Goal: Information Seeking & Learning: Find specific fact

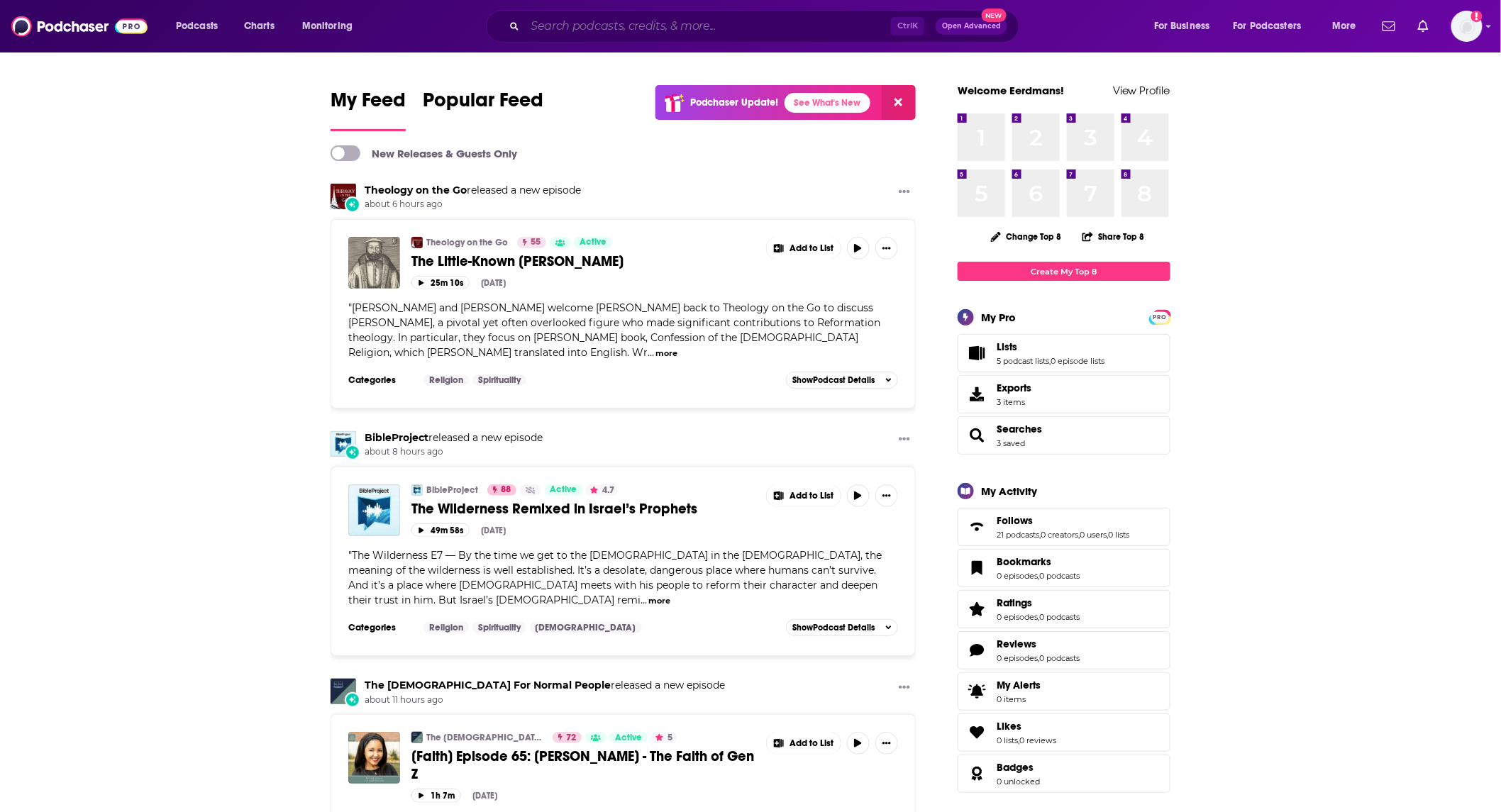
click at [616, 26] on input "Search podcasts, credits, & more..." at bounding box center [708, 26] width 366 height 23
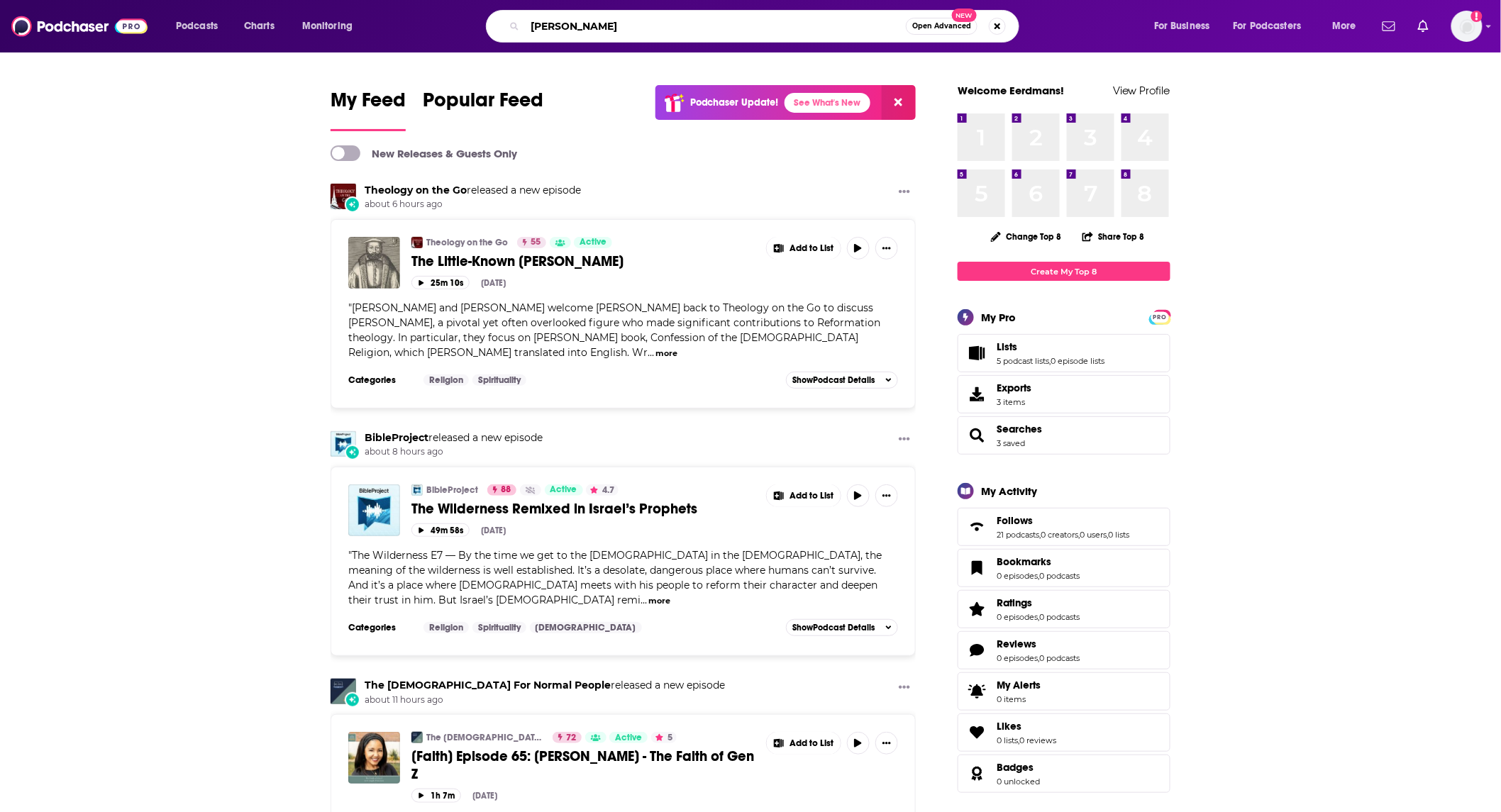
type input "[PERSON_NAME]"
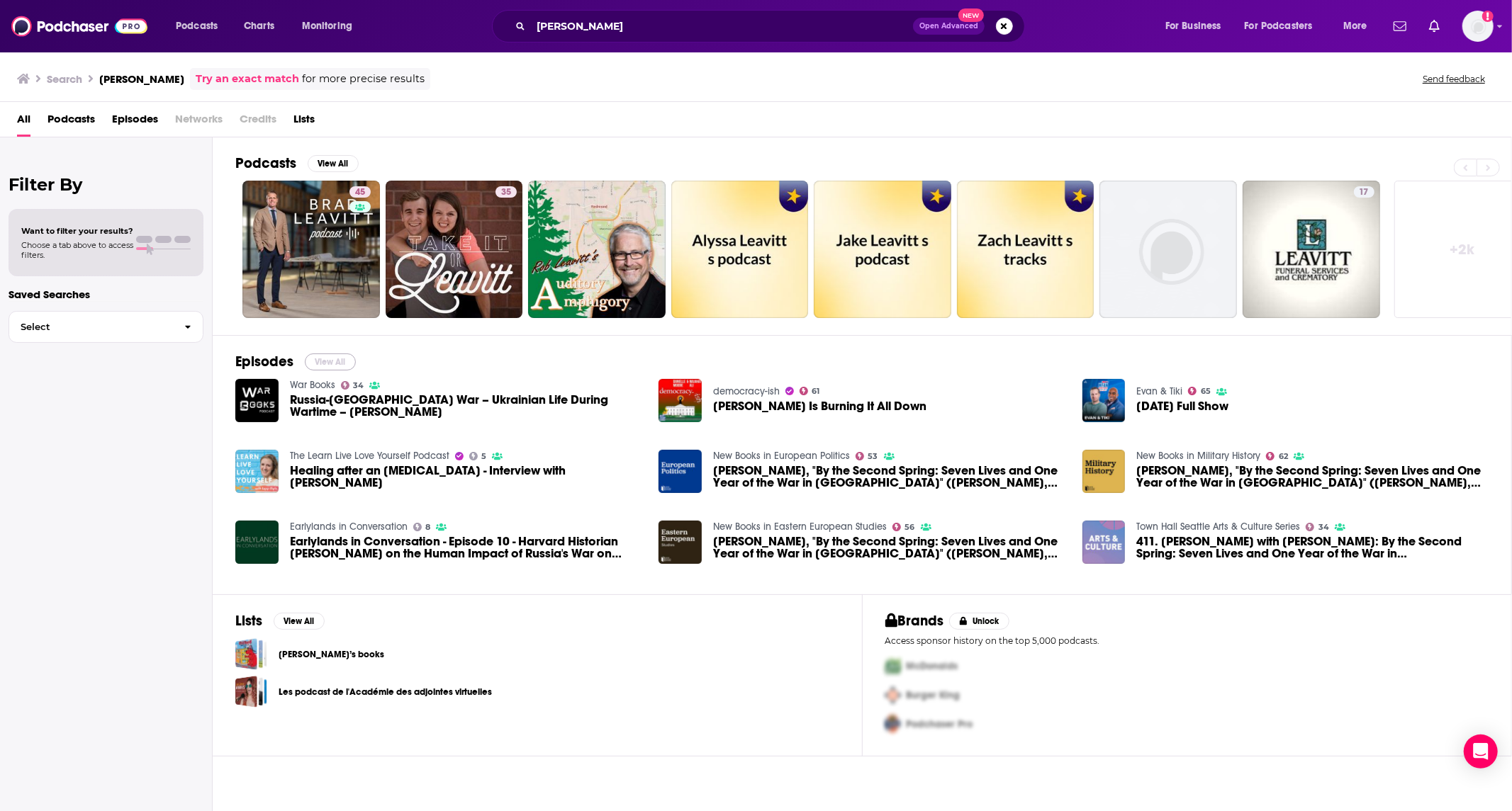
click at [322, 358] on button "View All" at bounding box center [331, 362] width 51 height 17
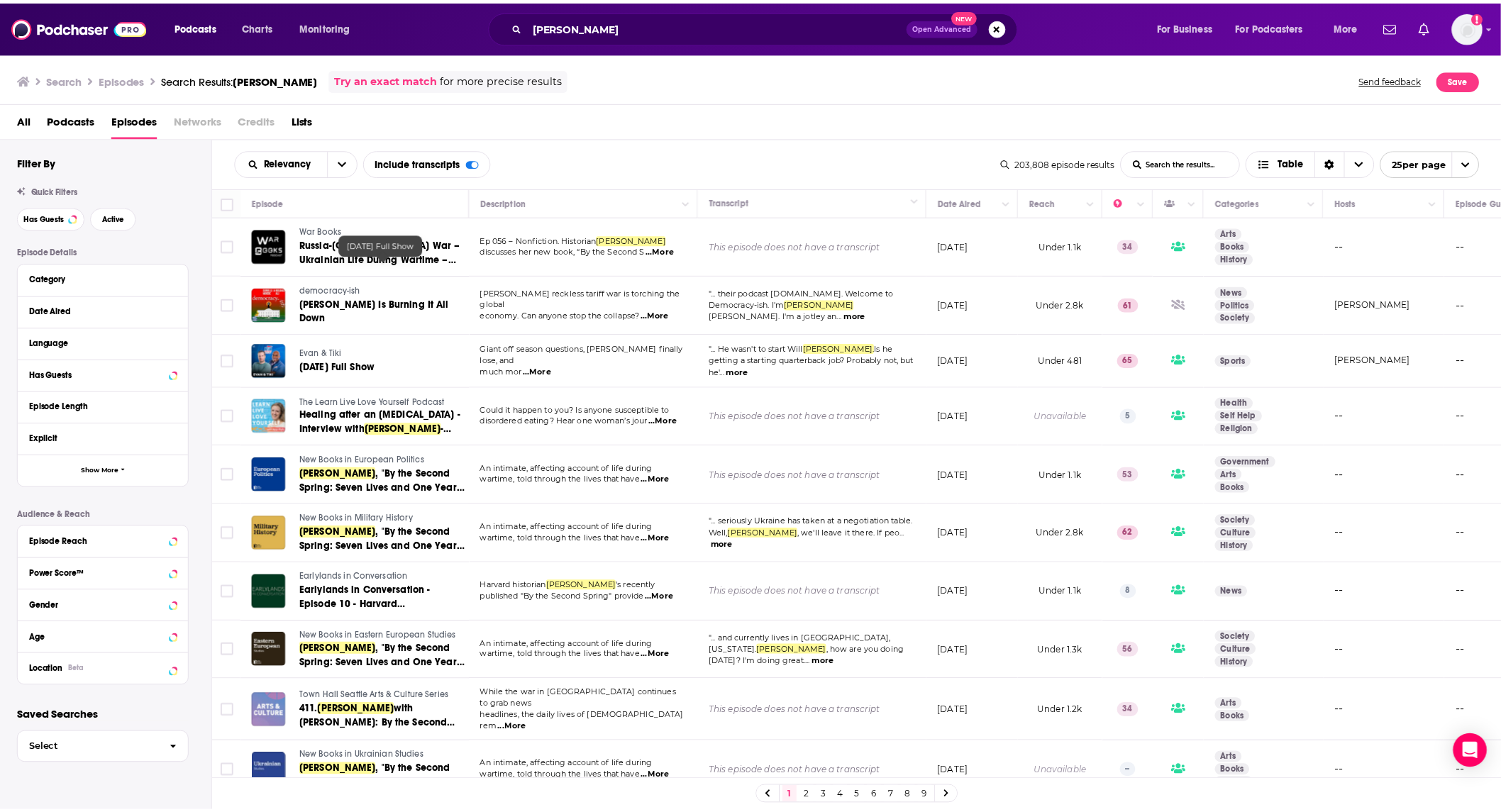
scroll to position [210, 0]
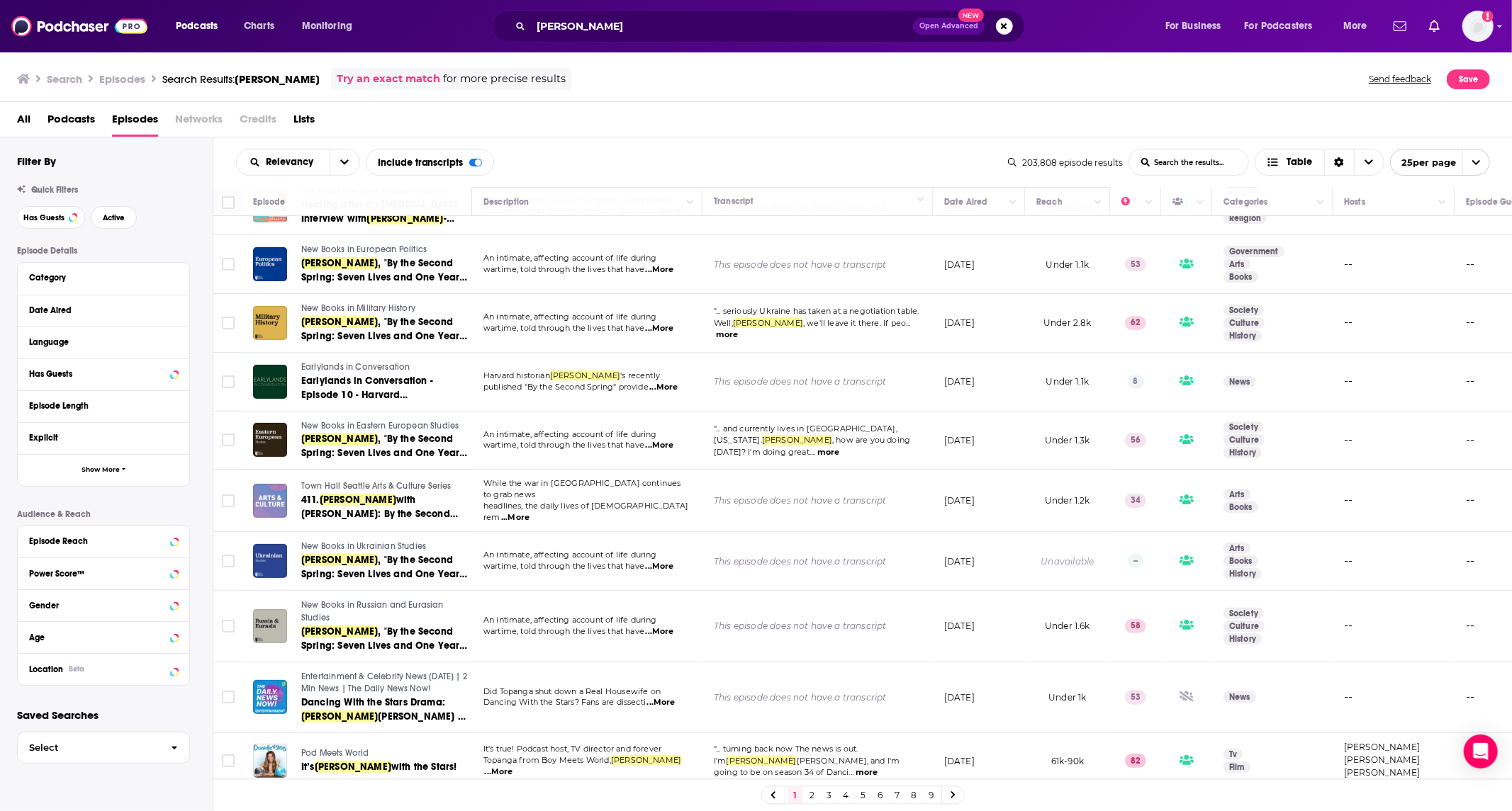
click at [409, 541] on span "New Books in Ukrainian Studies" at bounding box center [363, 546] width 125 height 10
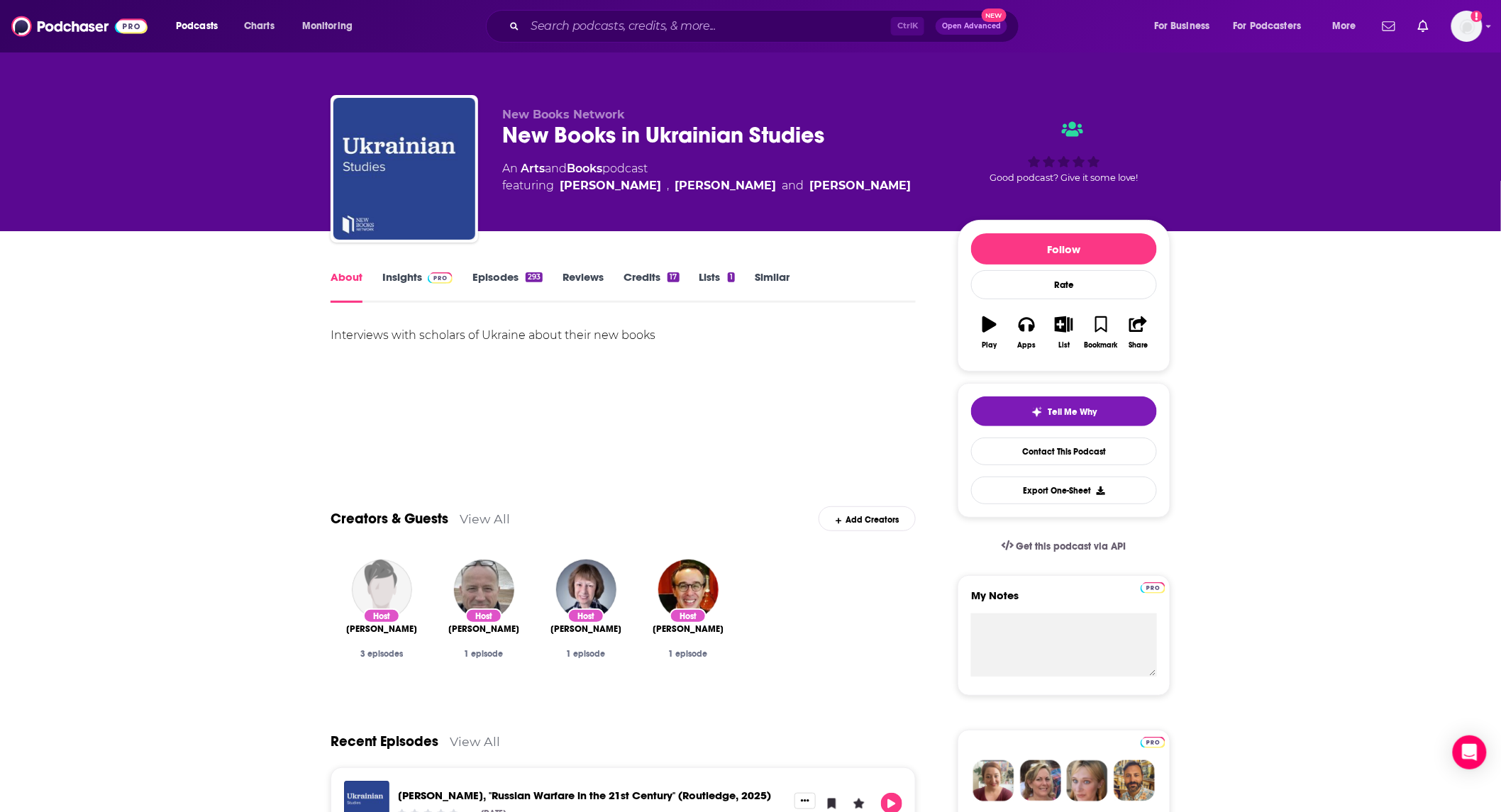
click at [398, 275] on link "Insights" at bounding box center [417, 287] width 70 height 33
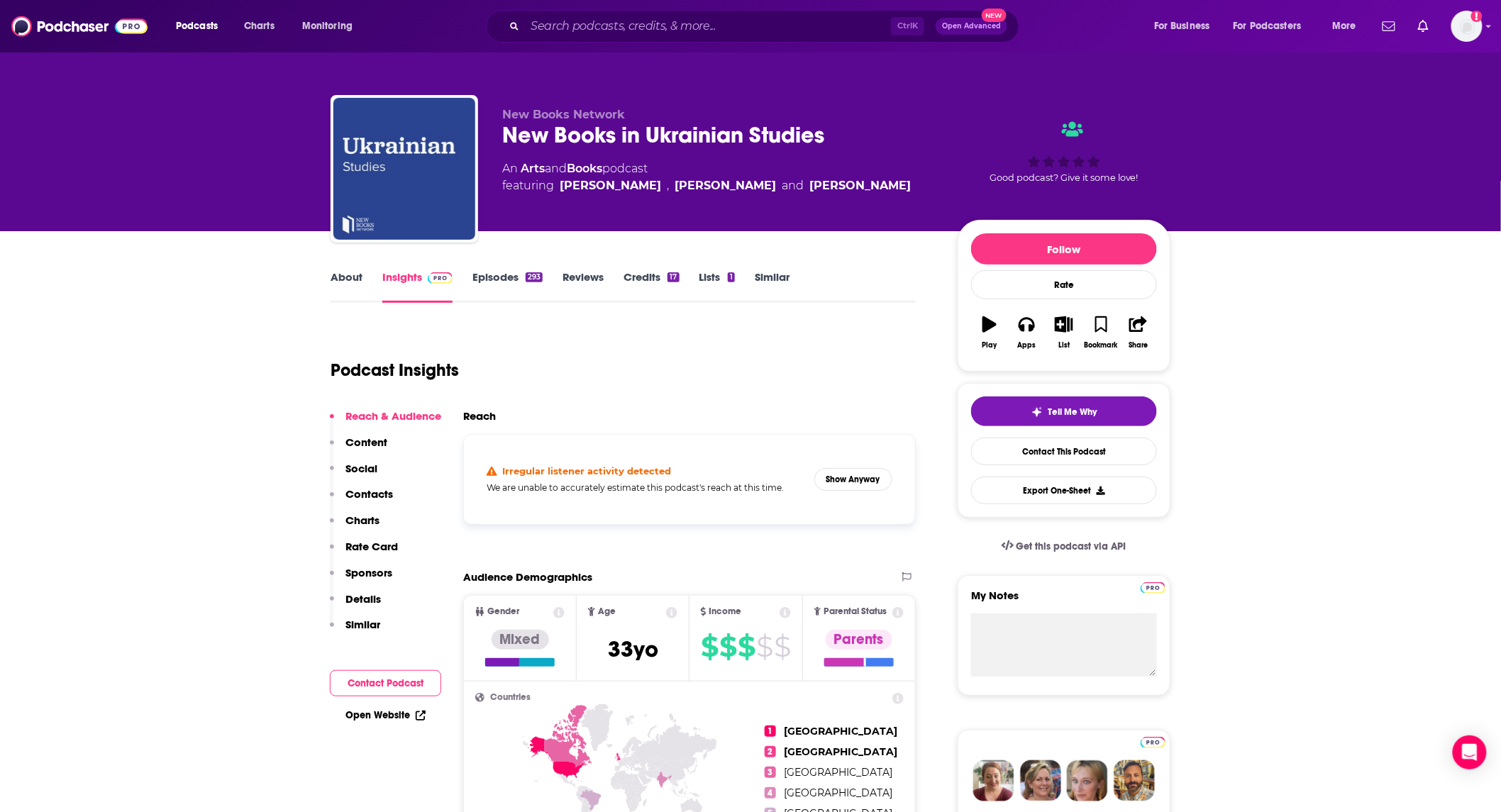
click at [497, 282] on link "Episodes 293" at bounding box center [507, 287] width 70 height 33
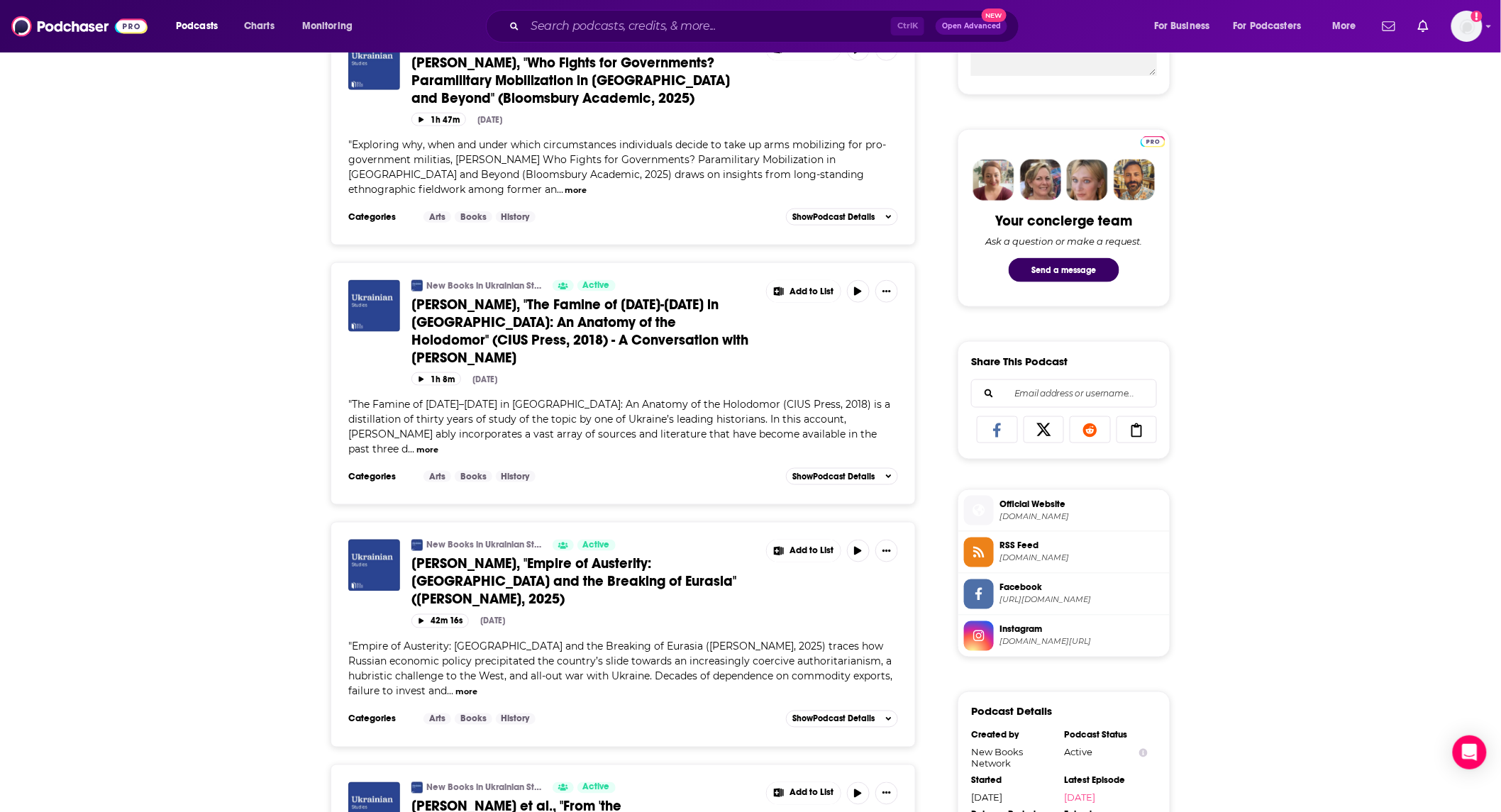
scroll to position [630, 0]
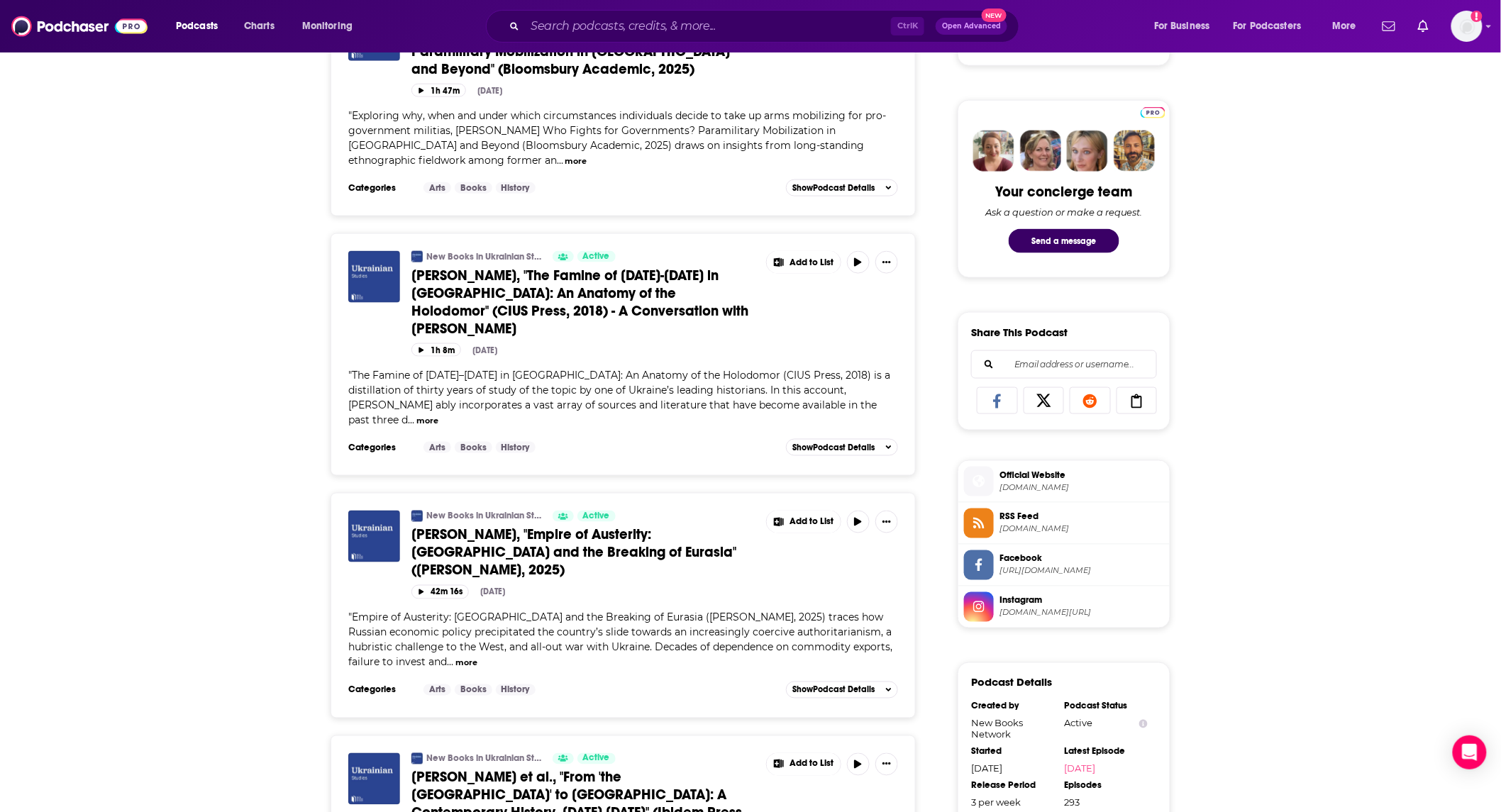
click at [1082, 488] on span "[DOMAIN_NAME]" at bounding box center [1082, 487] width 165 height 11
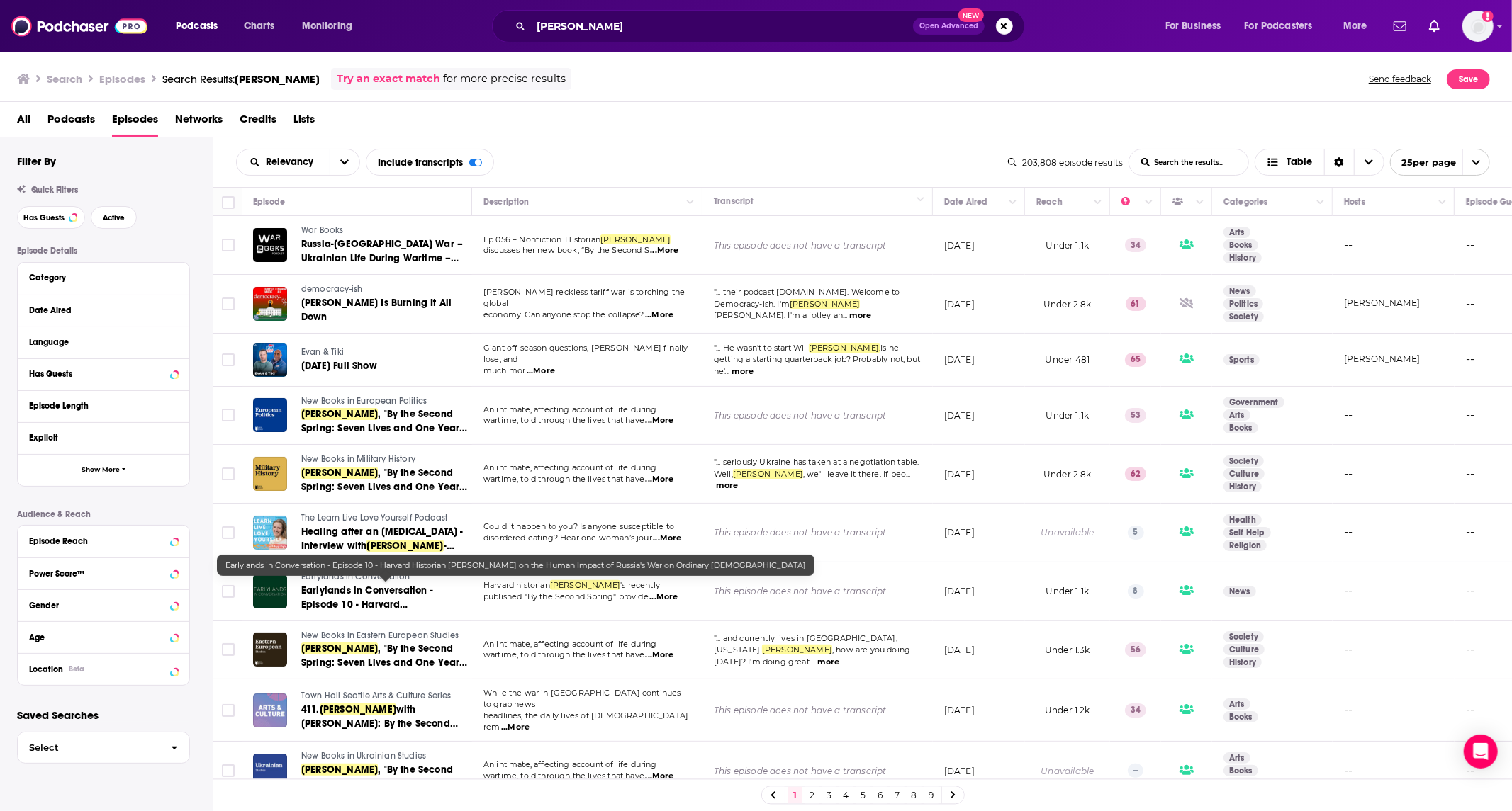
click at [328, 229] on span "War Books" at bounding box center [322, 230] width 43 height 10
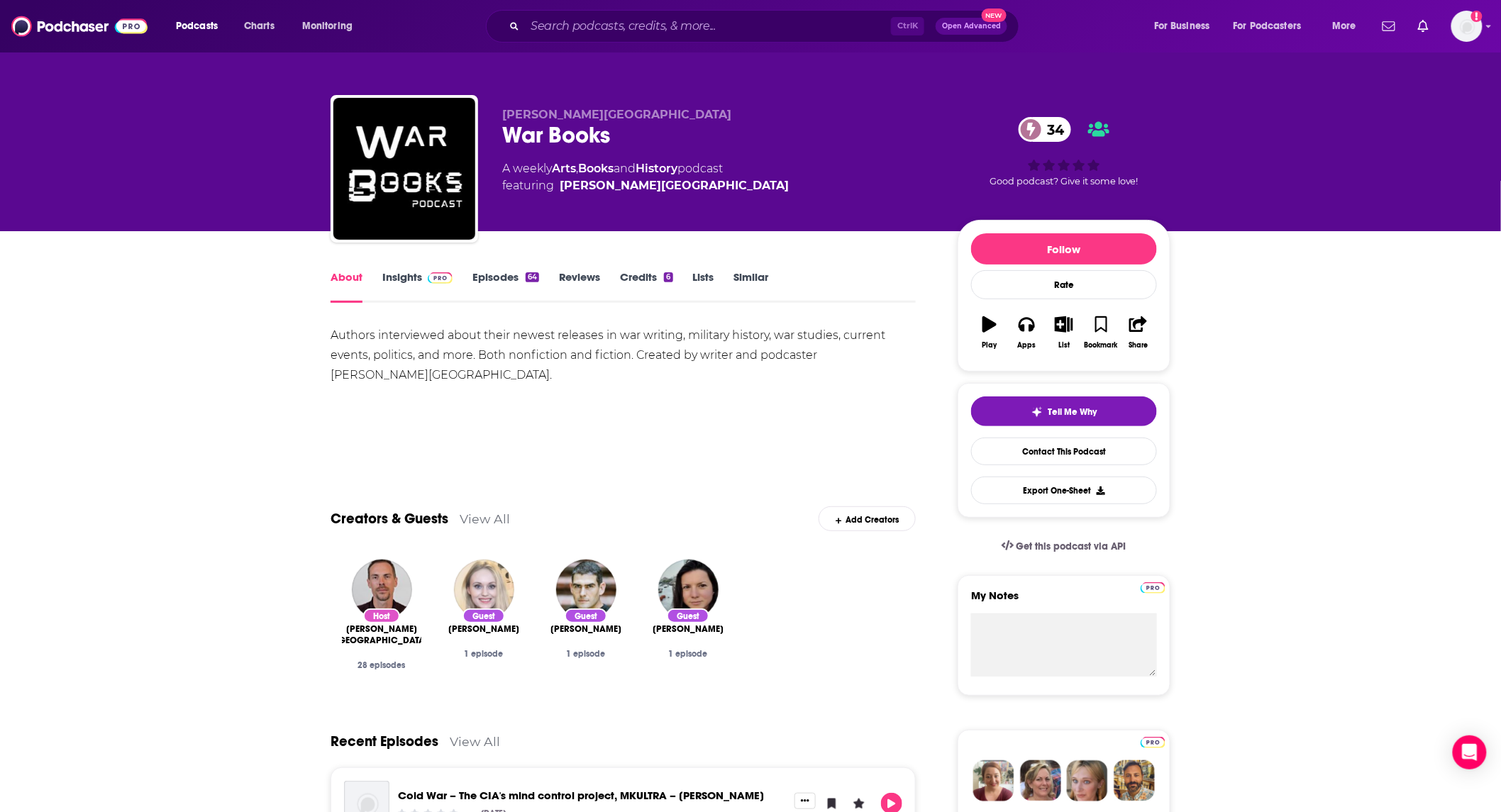
click at [396, 284] on link "Insights" at bounding box center [417, 287] width 70 height 33
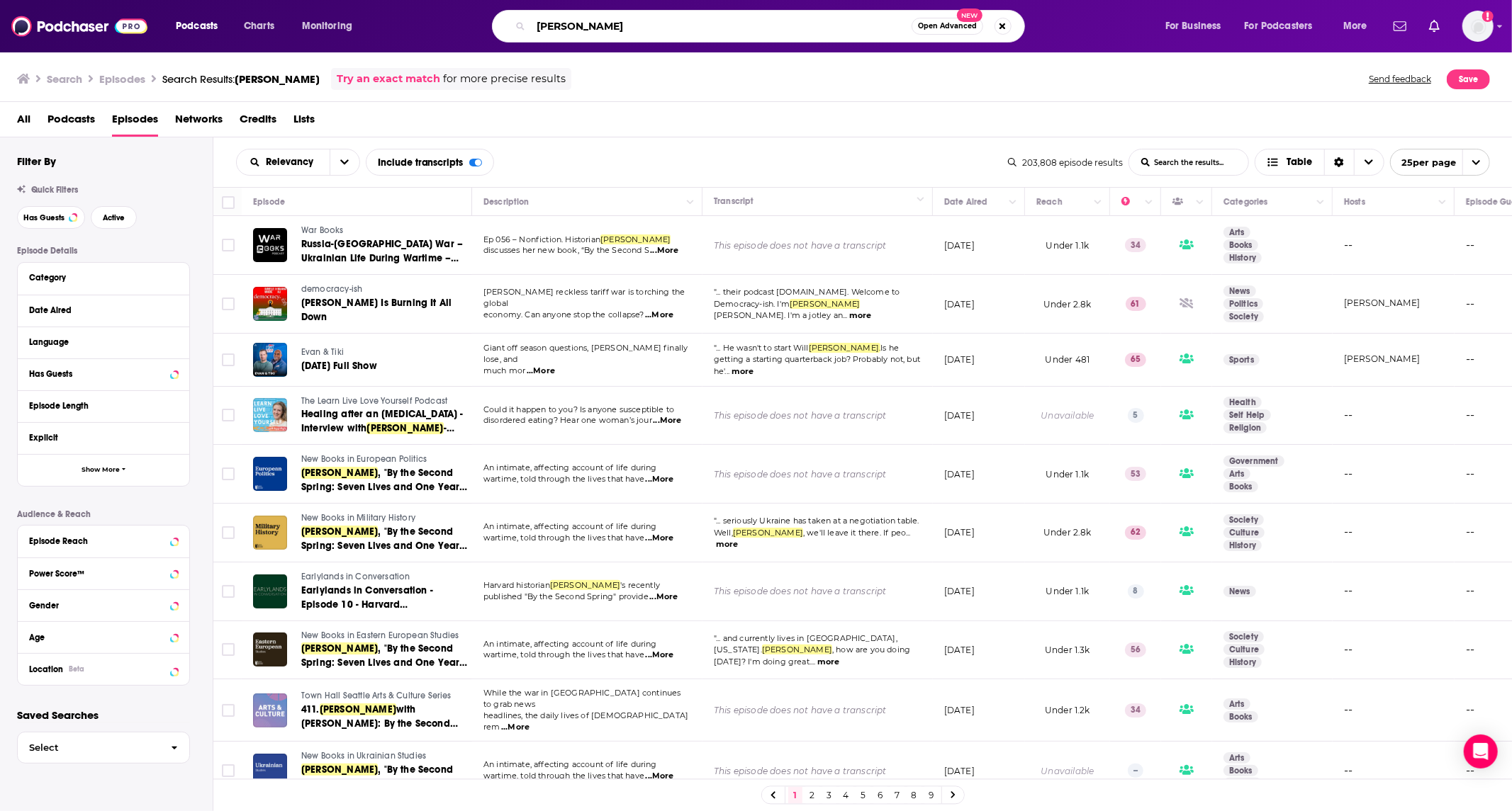
click at [604, 35] on input "[PERSON_NAME]" at bounding box center [721, 26] width 381 height 23
click at [604, 34] on input "[PERSON_NAME]" at bounding box center [721, 26] width 381 height 23
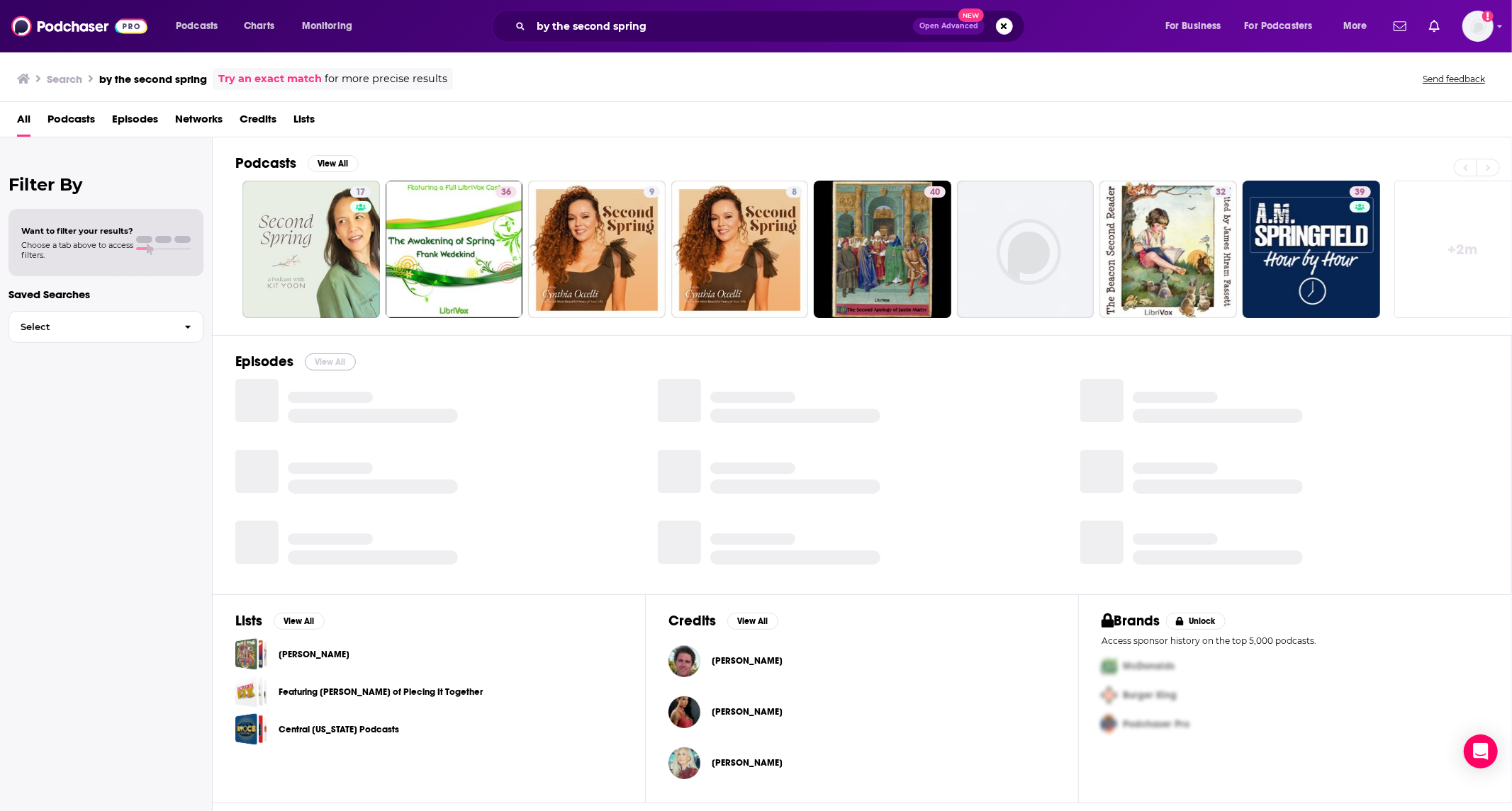
click at [344, 360] on button "View All" at bounding box center [331, 362] width 51 height 17
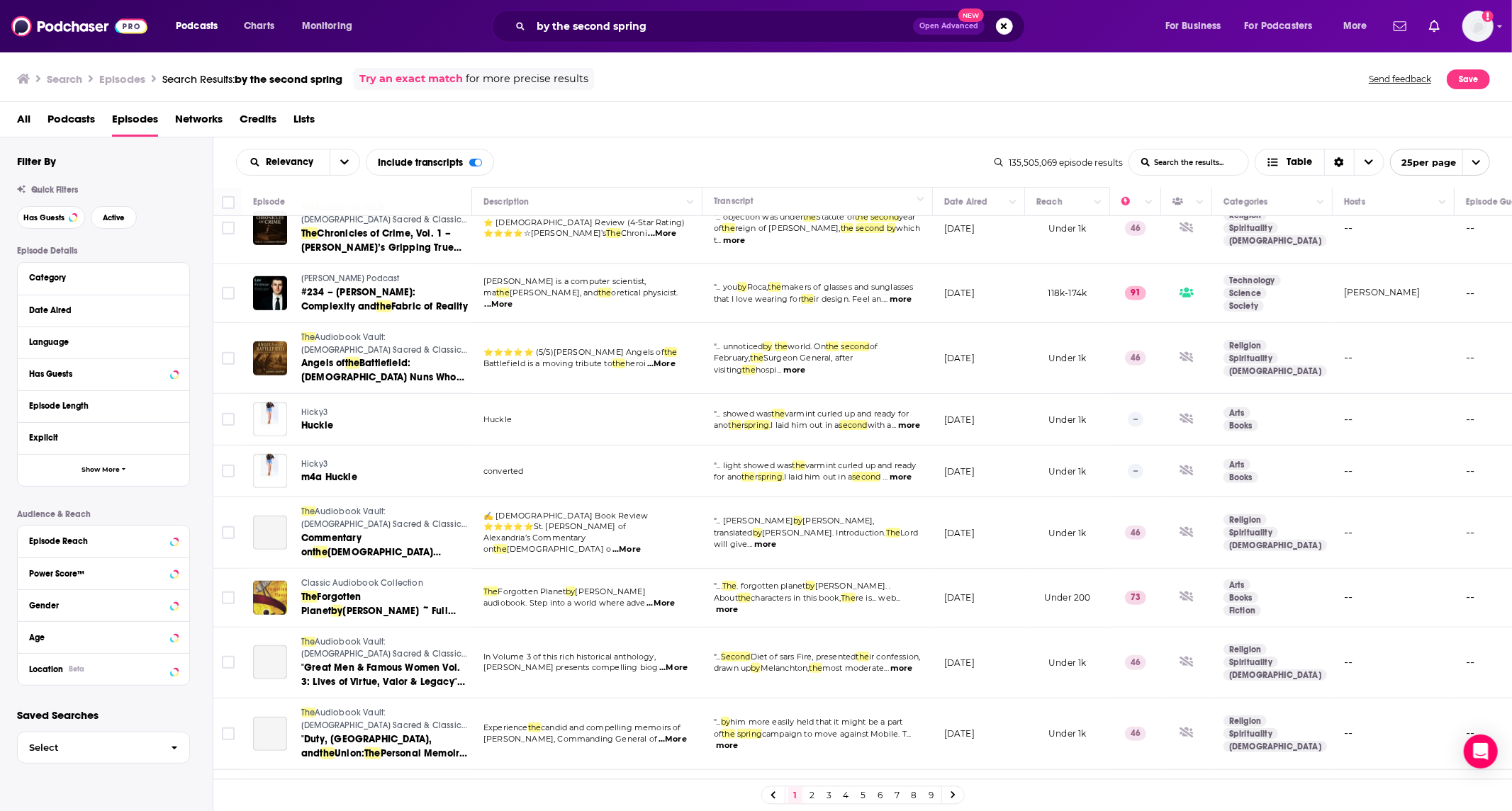
scroll to position [795, 0]
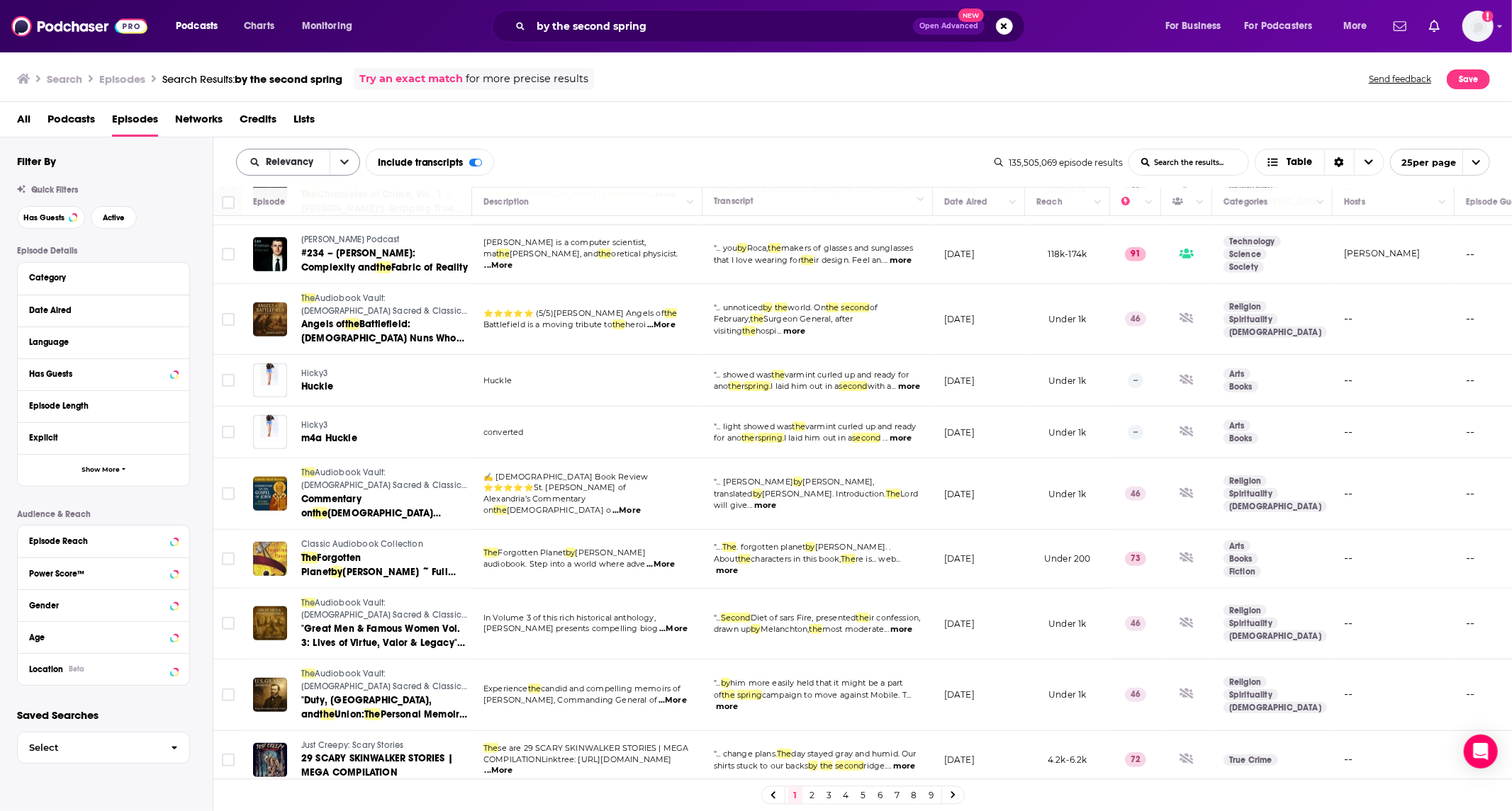
click at [344, 163] on icon "open menu" at bounding box center [344, 163] width 8 height 5
click at [344, 163] on icon "close menu" at bounding box center [344, 162] width 8 height 10
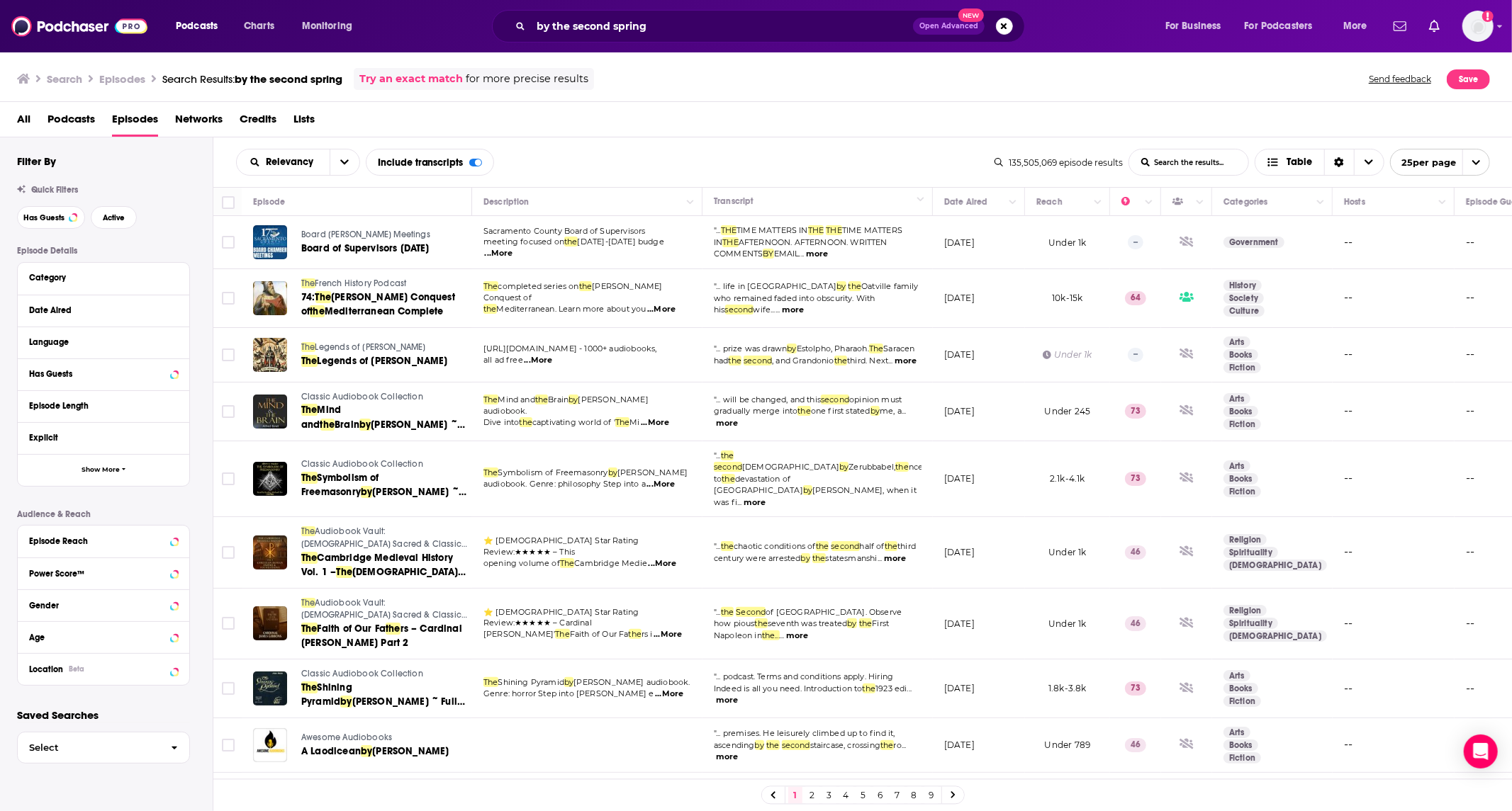
click at [816, 796] on link "2" at bounding box center [811, 795] width 14 height 17
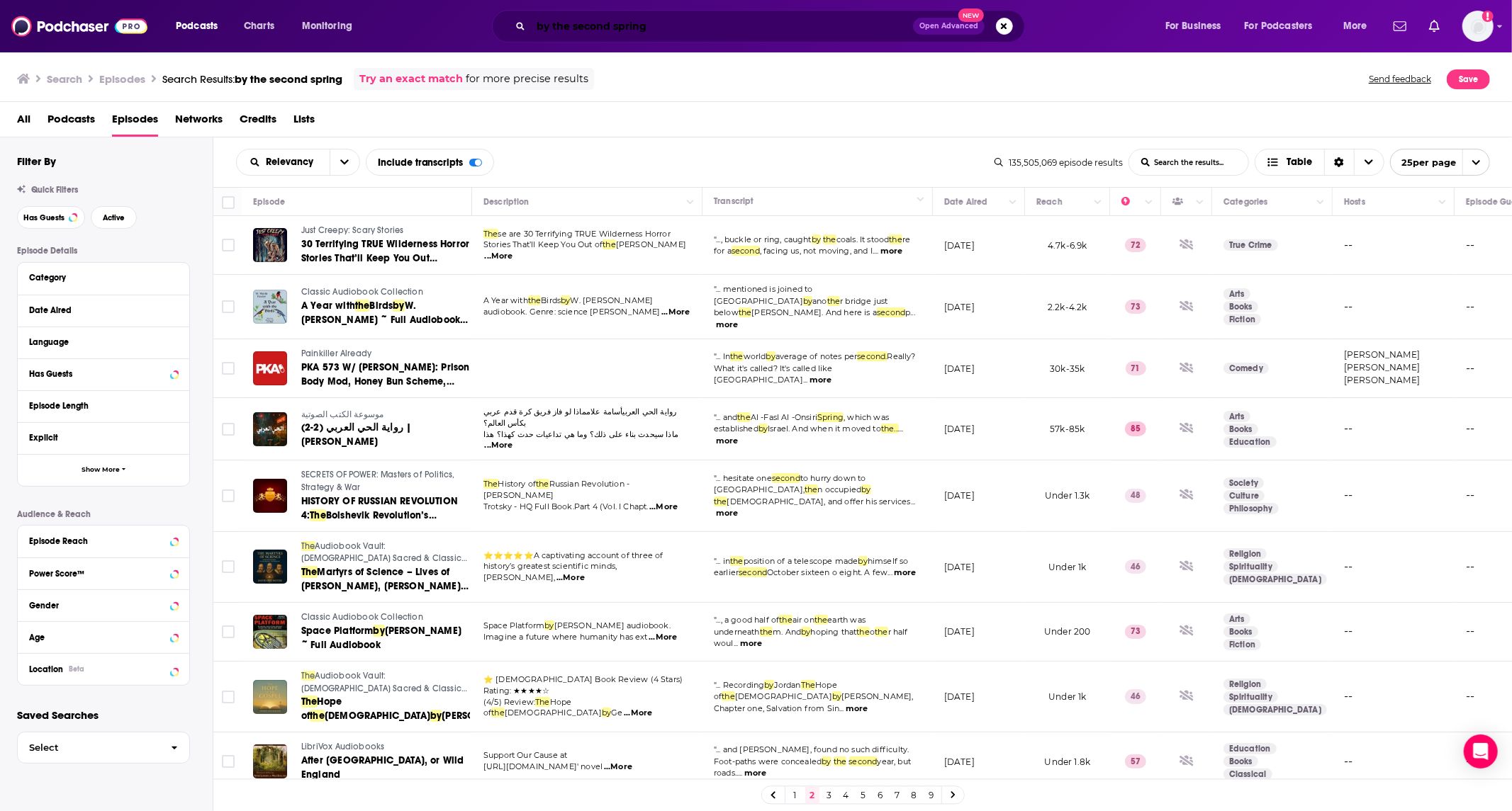
click at [689, 26] on input "by the second spring" at bounding box center [722, 26] width 382 height 23
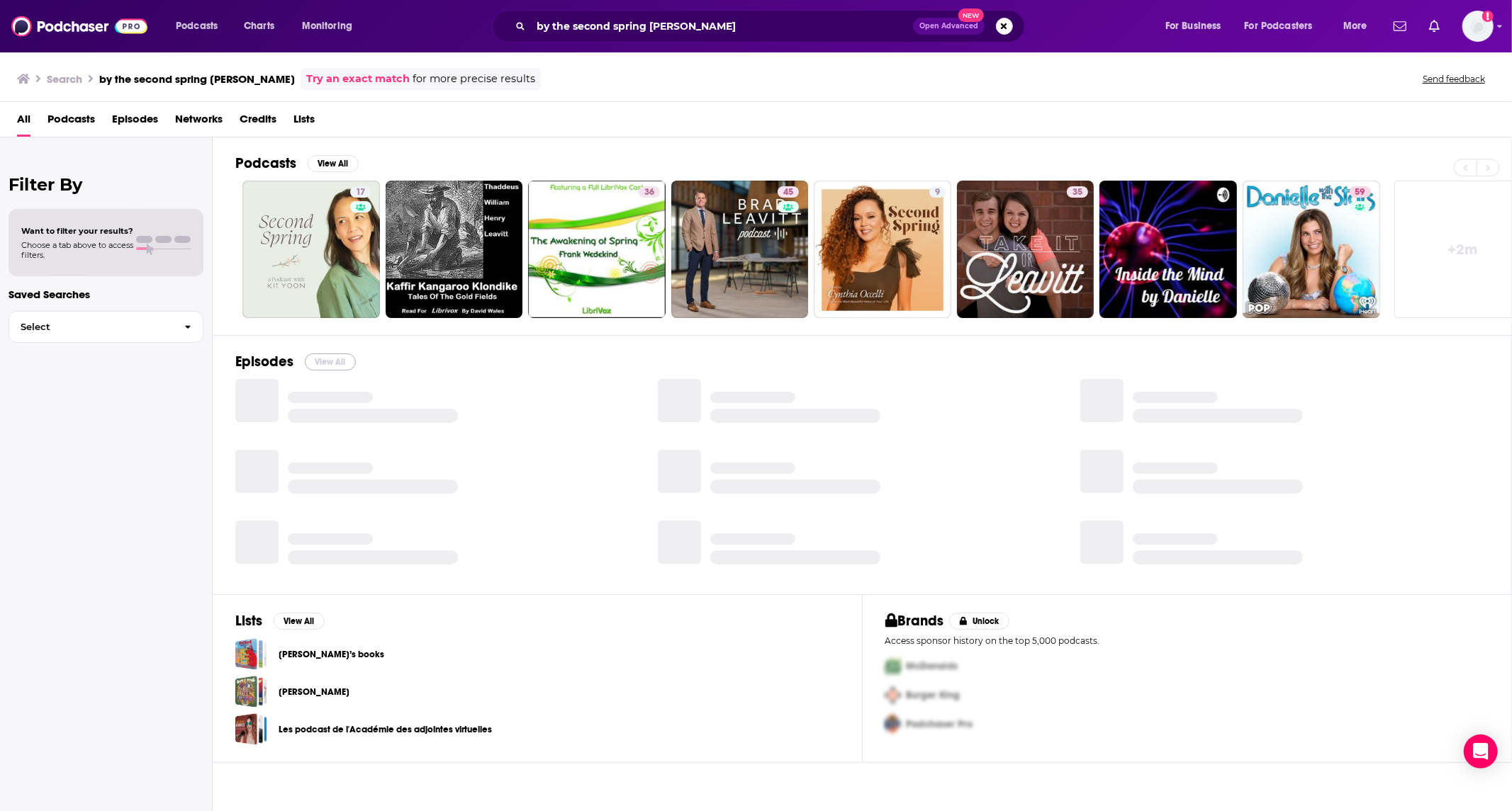
click at [339, 366] on button "View All" at bounding box center [331, 362] width 51 height 17
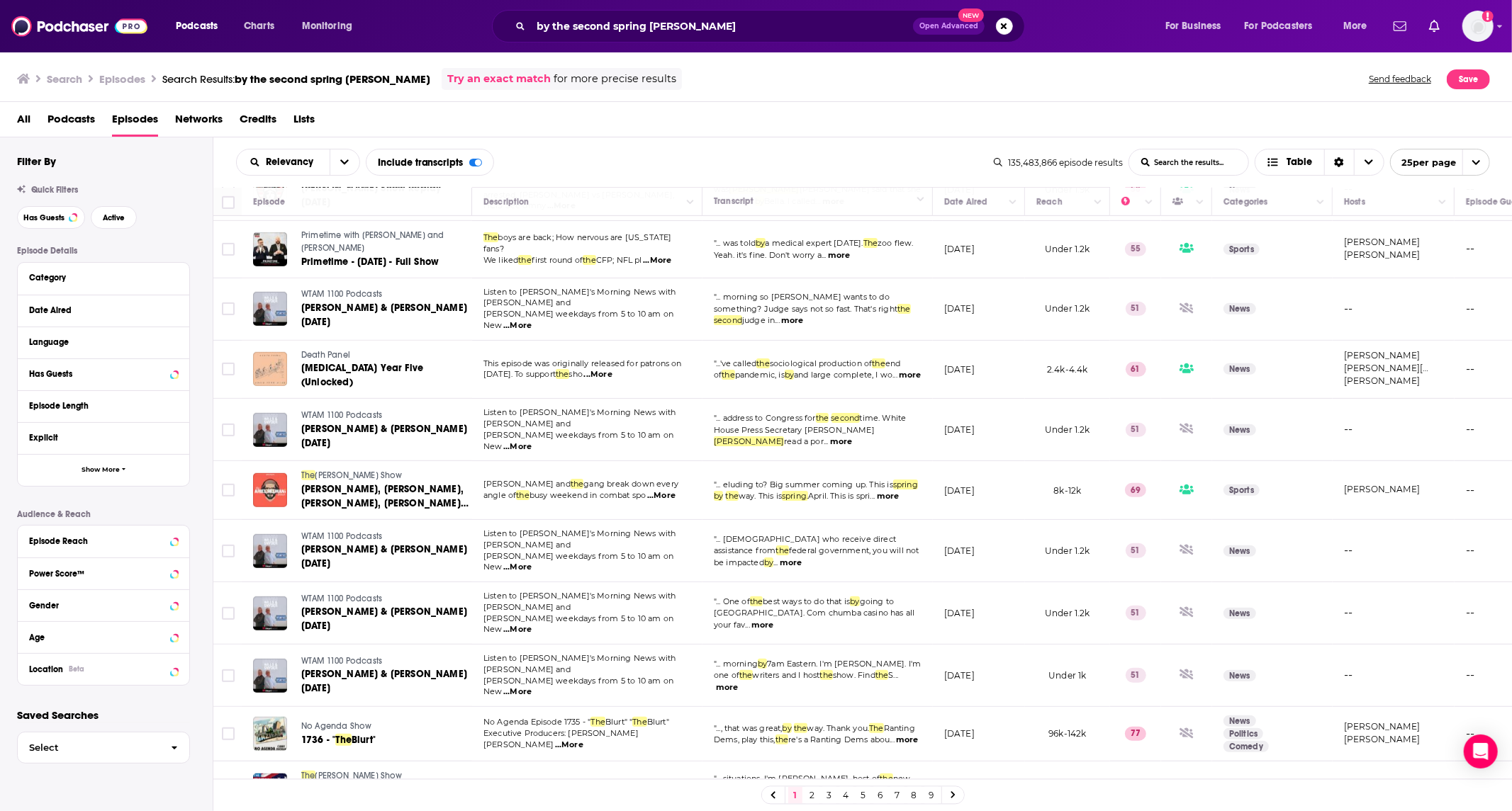
scroll to position [819, 0]
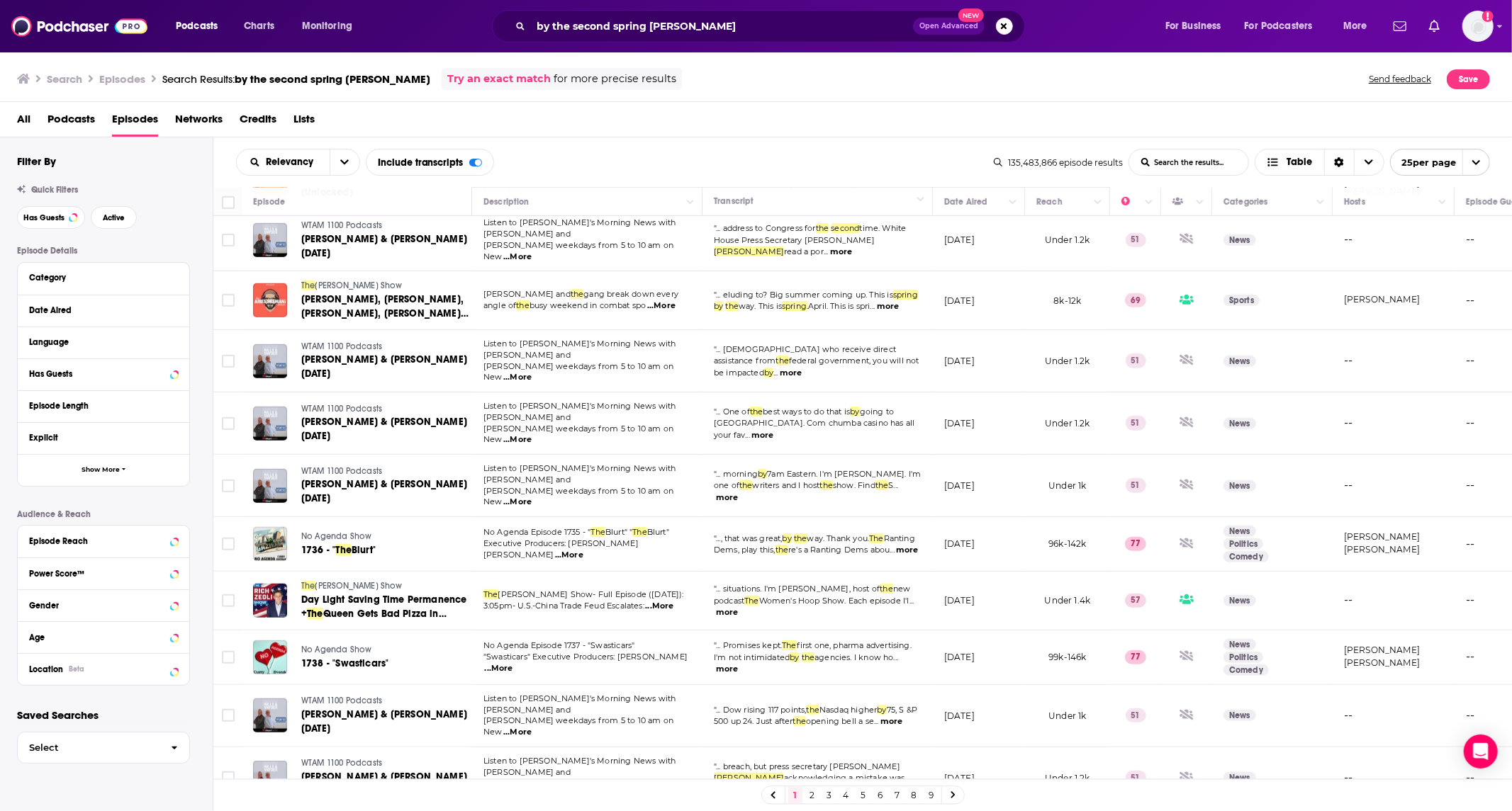
click at [808, 792] on link "2" at bounding box center [811, 795] width 14 height 17
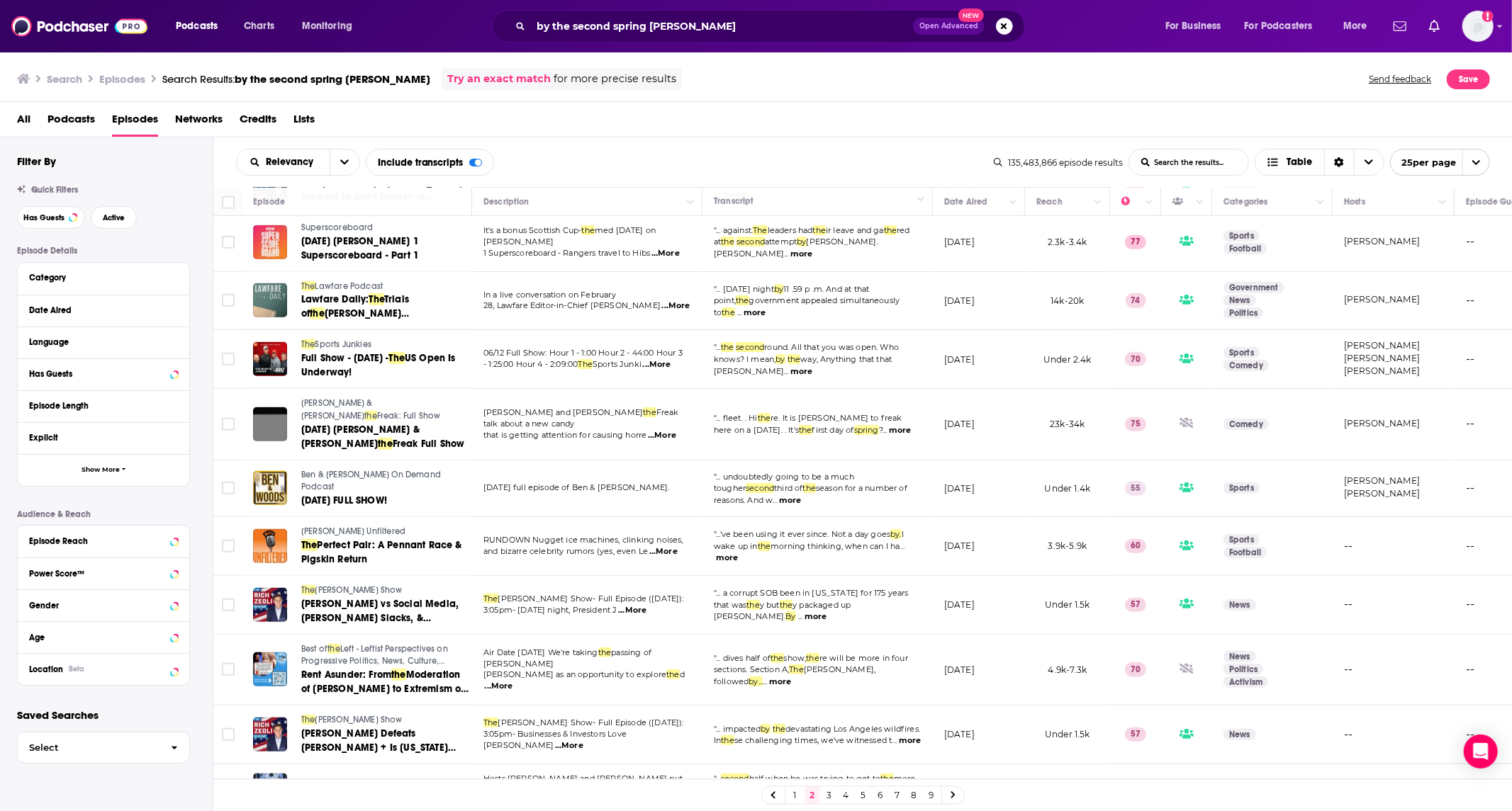
scroll to position [913, 0]
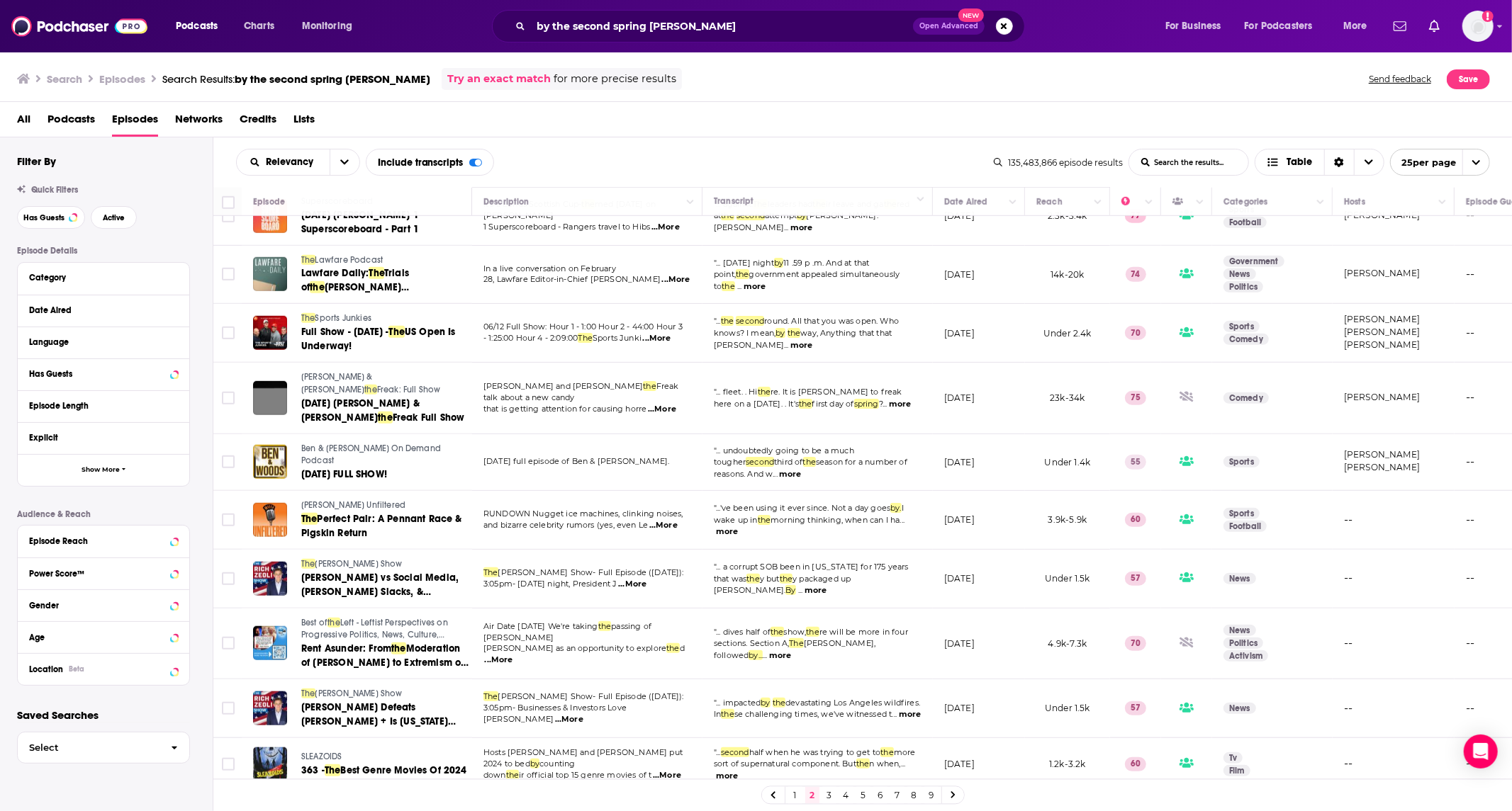
click at [826, 798] on link "3" at bounding box center [829, 795] width 14 height 17
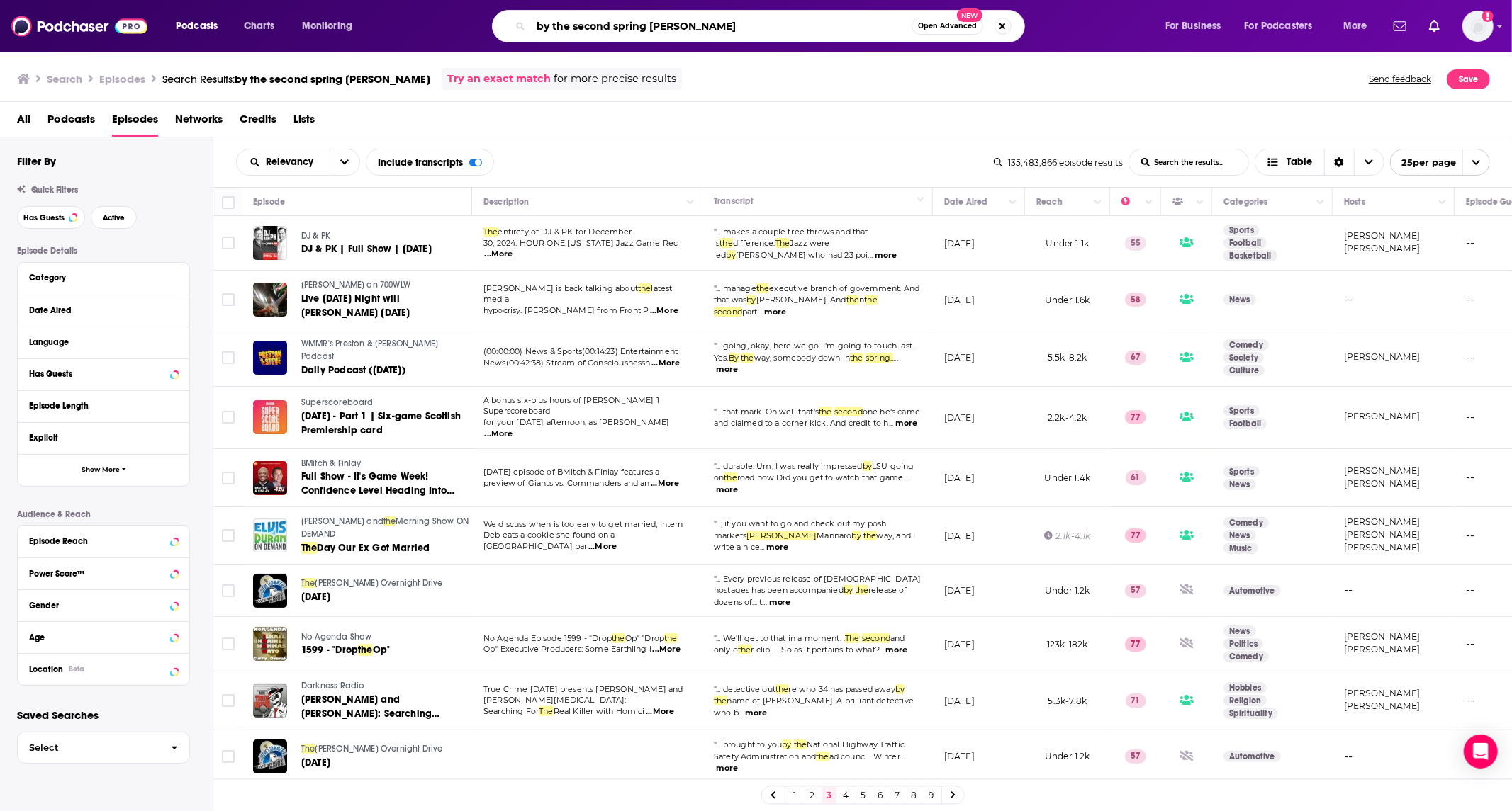
drag, startPoint x: 646, startPoint y: 25, endPoint x: 687, endPoint y: 61, distance: 54.6
click at [646, 26] on input "by the second spring [PERSON_NAME]" at bounding box center [721, 26] width 381 height 23
type input "[PERSON_NAME]"
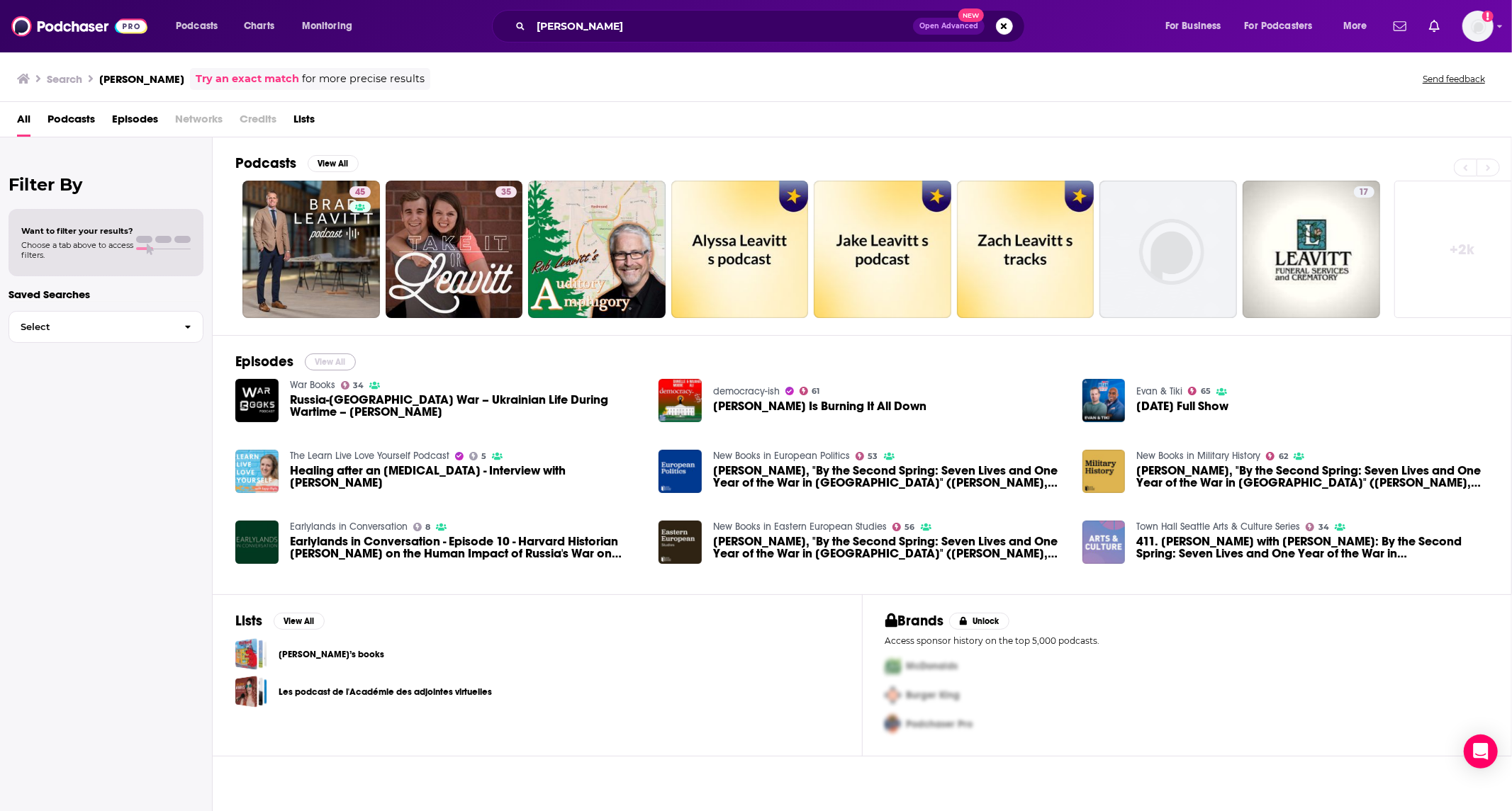
click at [325, 357] on button "View All" at bounding box center [331, 362] width 51 height 17
